Goal: Check status: Check status

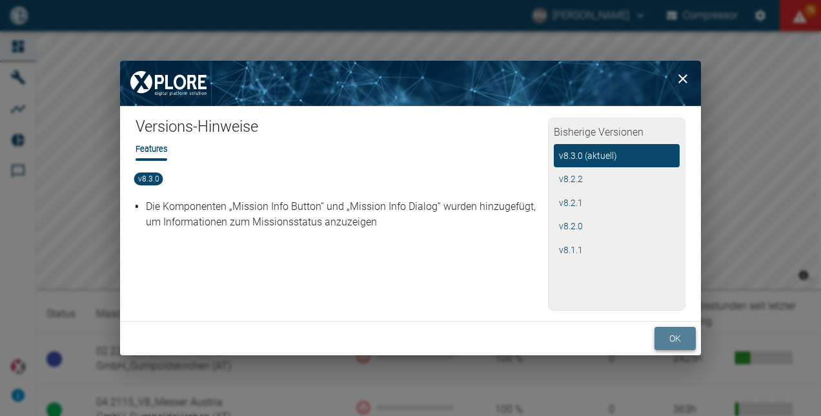
click at [676, 346] on button "ok" at bounding box center [675, 339] width 41 height 24
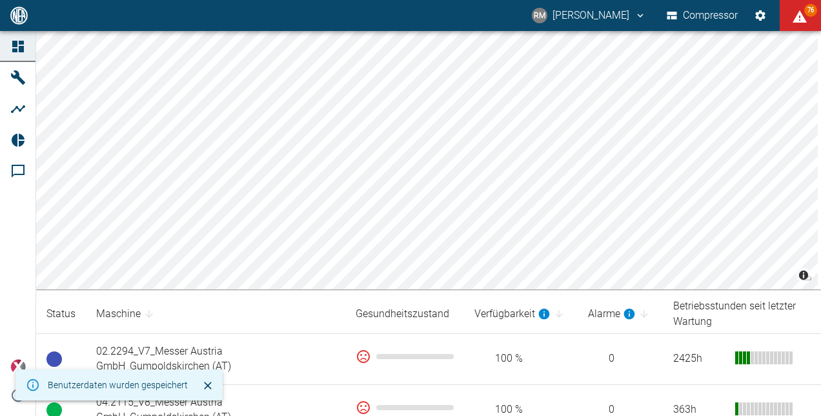
click at [207, 384] on icon "Schließen" at bounding box center [208, 386] width 8 height 8
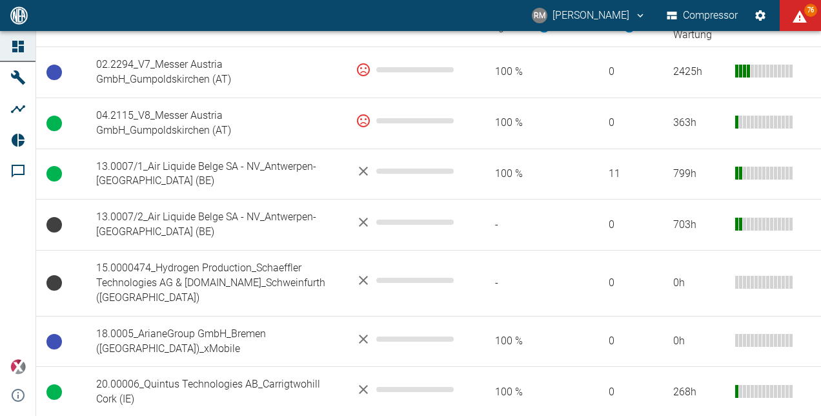
scroll to position [292, 0]
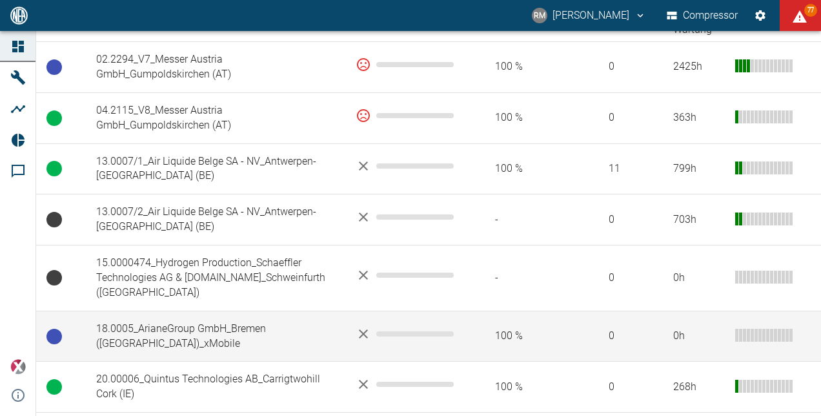
click at [294, 313] on td "18.0005_ArianeGroup GmbH_Bremen ([GEOGRAPHIC_DATA])_xMobile" at bounding box center [216, 336] width 260 height 51
